Goal: Navigation & Orientation: Find specific page/section

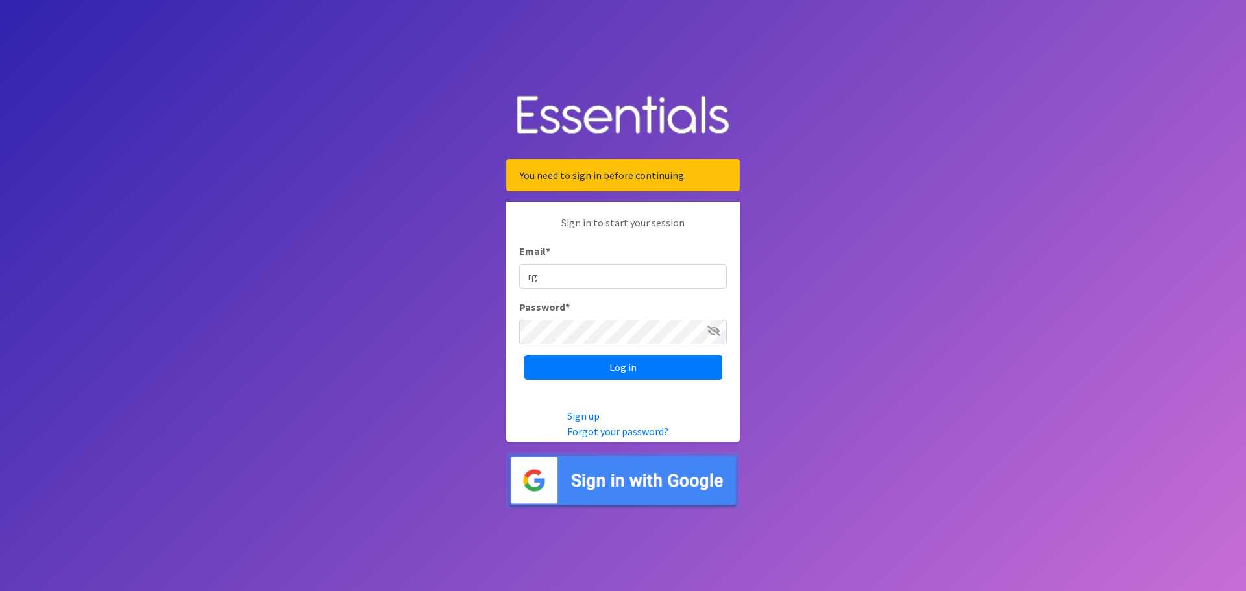
type input "r"
type input "[EMAIL_ADDRESS][DOMAIN_NAME]"
click at [524, 355] on input "Log in" at bounding box center [623, 367] width 198 height 25
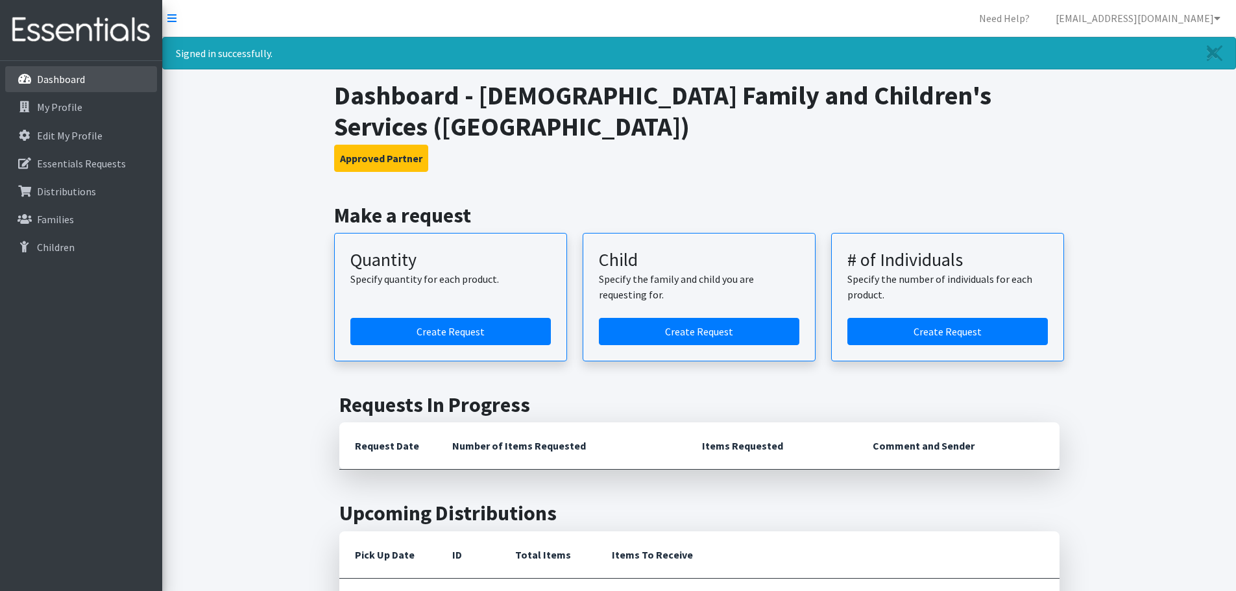
click at [80, 83] on p "Dashboard" at bounding box center [61, 79] width 48 height 13
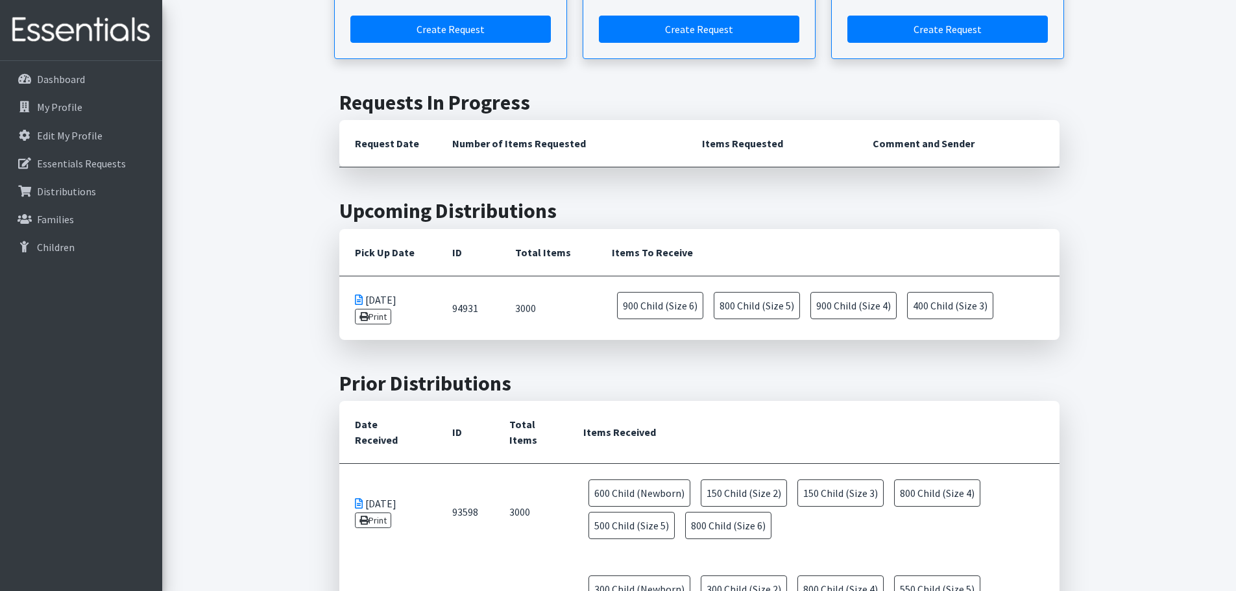
scroll to position [389, 0]
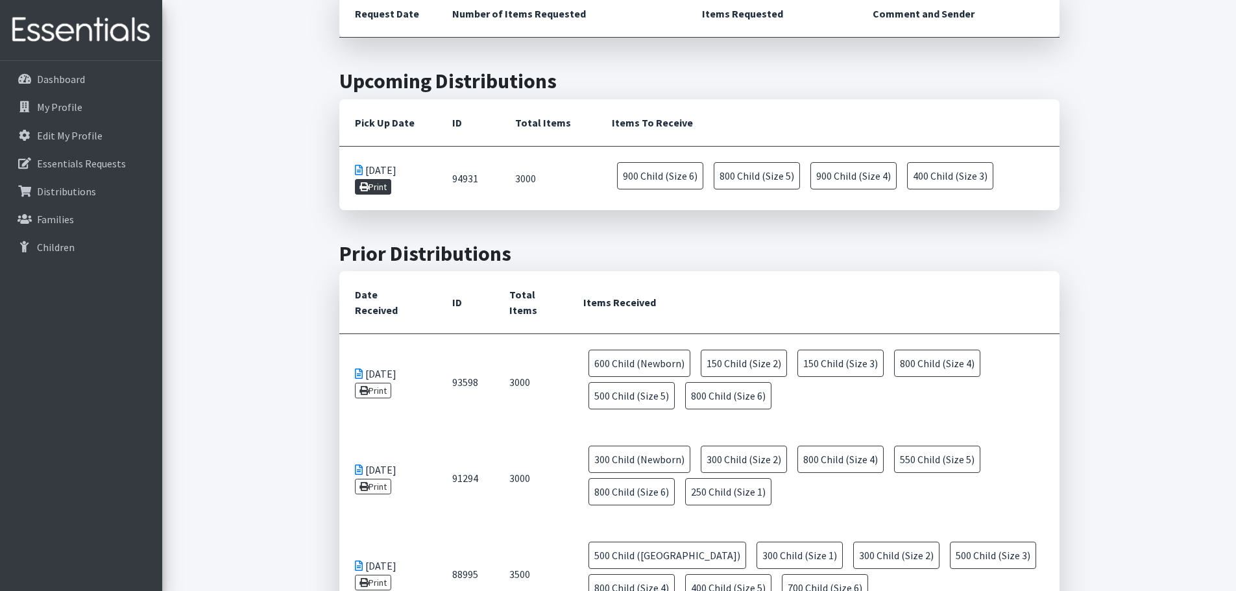
click at [374, 188] on link "Print" at bounding box center [373, 187] width 37 height 16
click at [71, 109] on p "My Profile" at bounding box center [59, 107] width 45 height 13
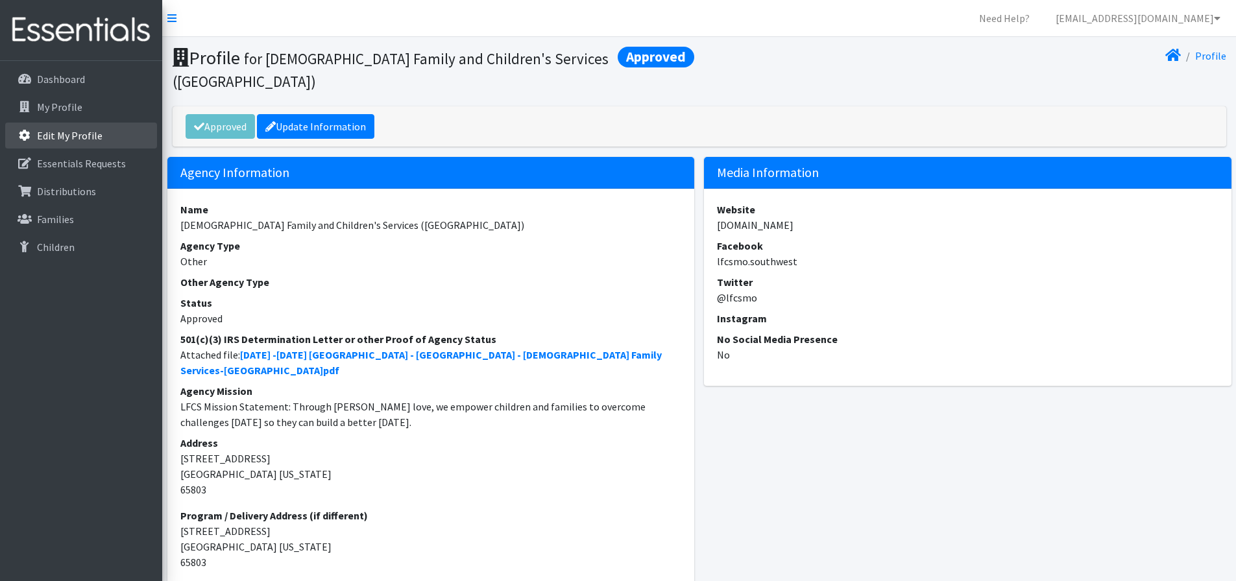
click at [79, 136] on p "Edit My Profile" at bounding box center [70, 135] width 66 height 13
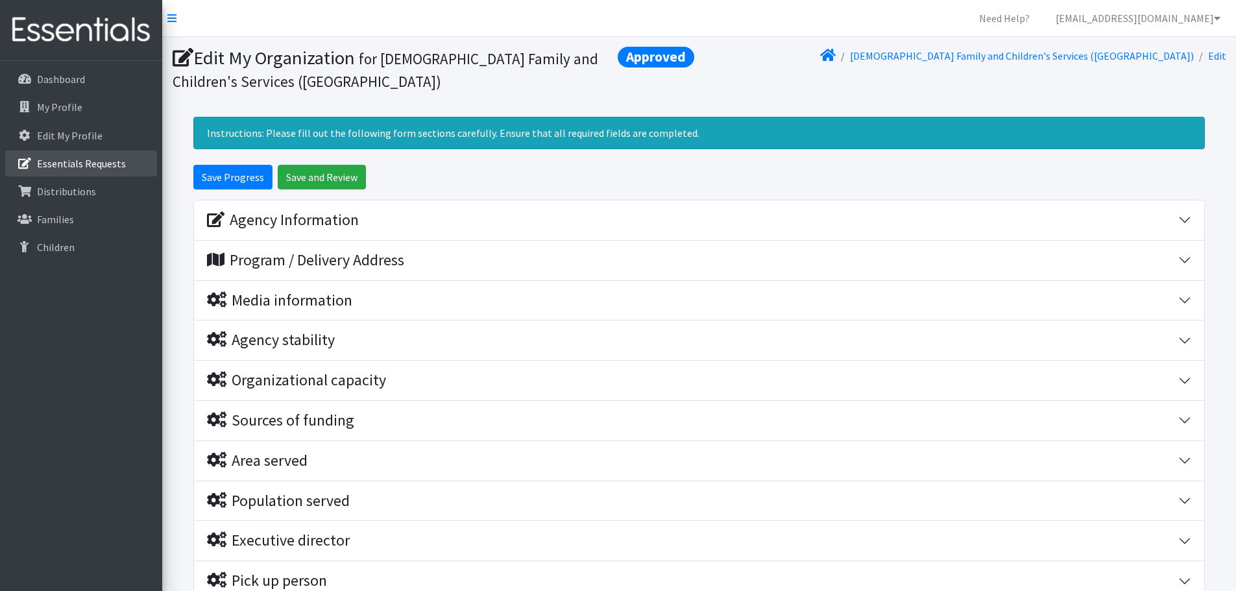
click at [62, 168] on p "Essentials Requests" at bounding box center [81, 163] width 89 height 13
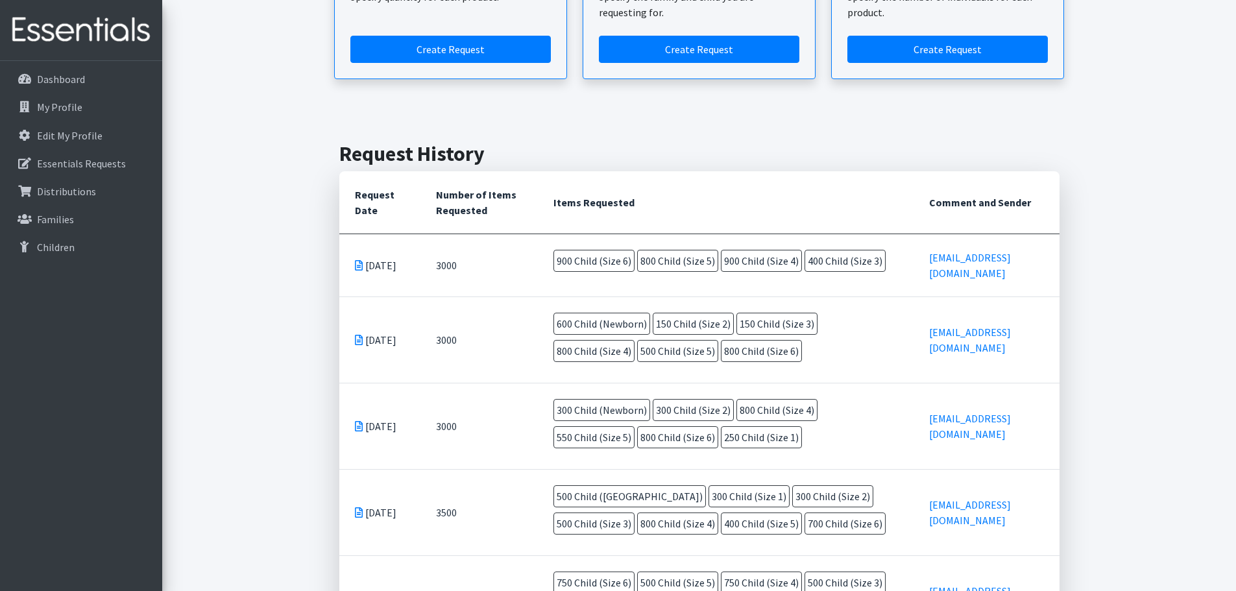
scroll to position [260, 0]
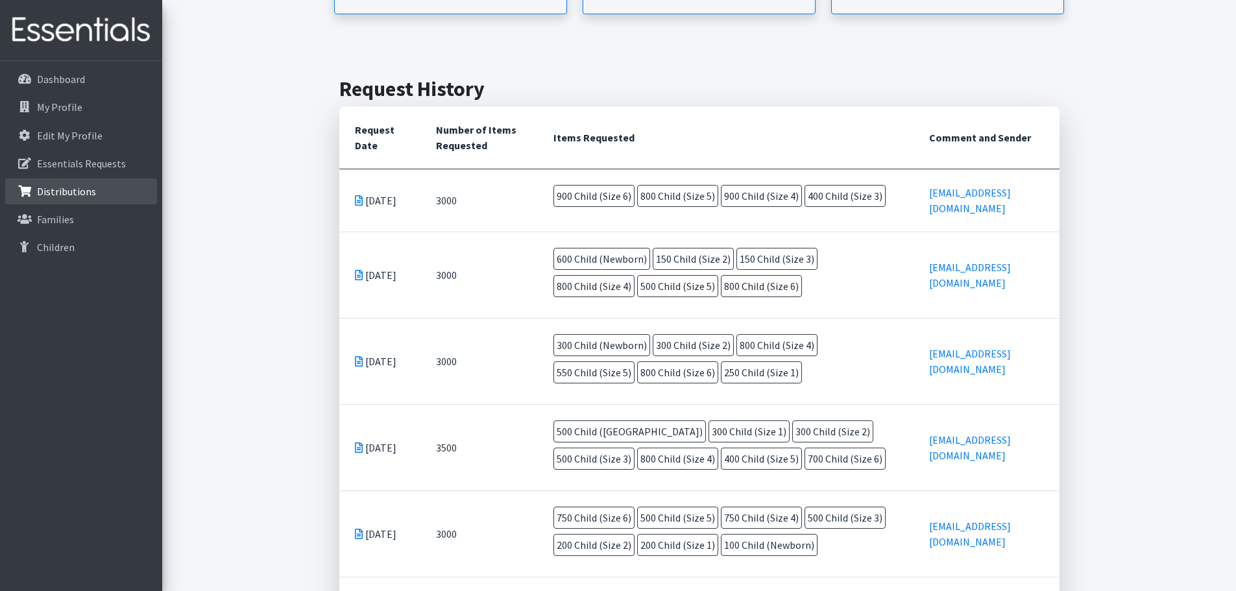
click at [51, 197] on p "Distributions" at bounding box center [66, 191] width 59 height 13
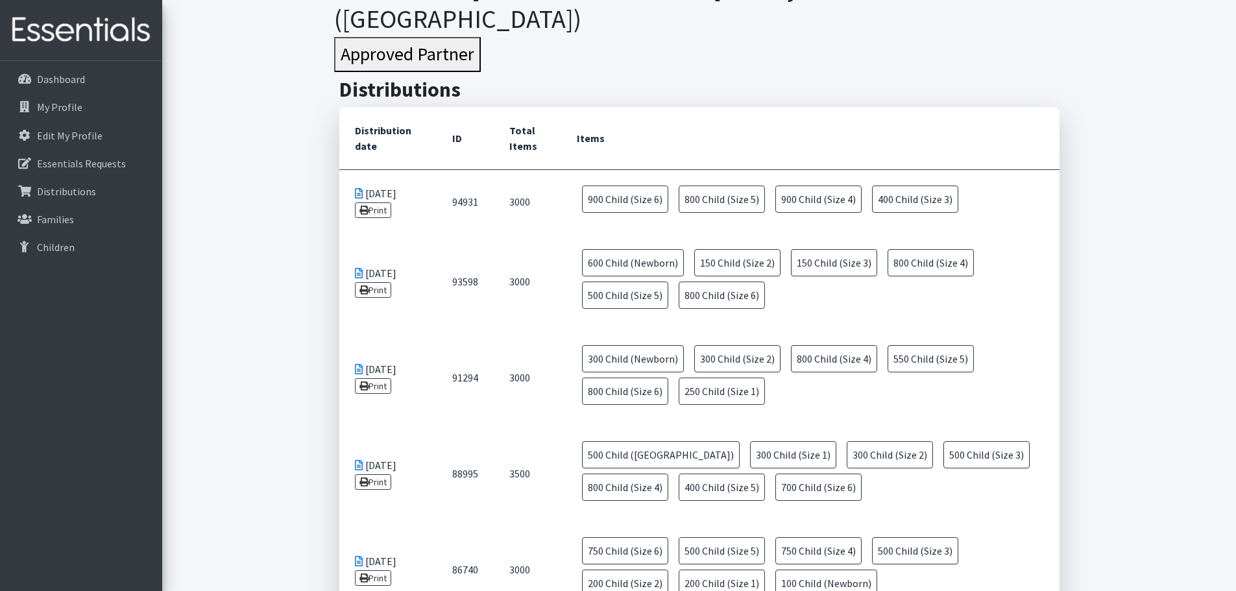
scroll to position [195, 0]
